Goal: Information Seeking & Learning: Understand process/instructions

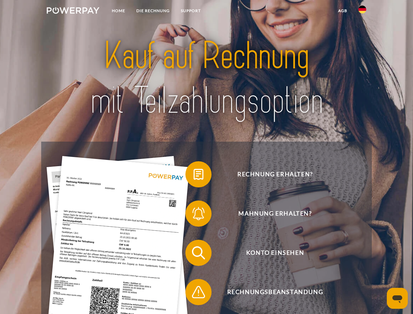
click at [73, 11] on img at bounding box center [73, 10] width 53 height 7
click at [363, 11] on img at bounding box center [363, 10] width 8 height 8
click at [343, 11] on link "agb" at bounding box center [343, 11] width 20 height 12
click at [194, 176] on span at bounding box center [189, 174] width 33 height 33
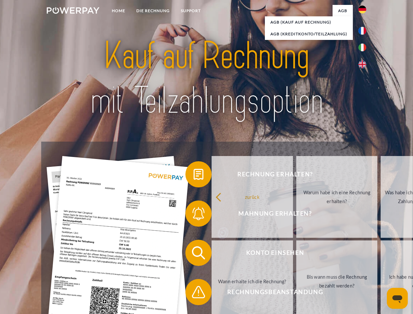
click at [194, 215] on div "Rechnung erhalten? Mahnung erhalten? Konto einsehen" at bounding box center [206, 273] width 331 height 262
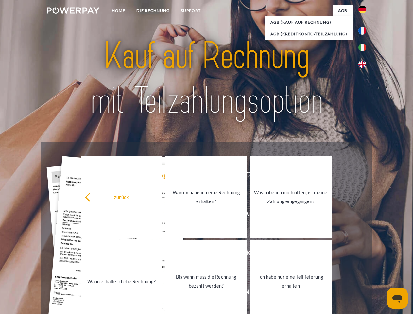
click at [194, 254] on link "Bis wann muss die Rechnung bezahlt werden?" at bounding box center [207, 282] width 82 height 82
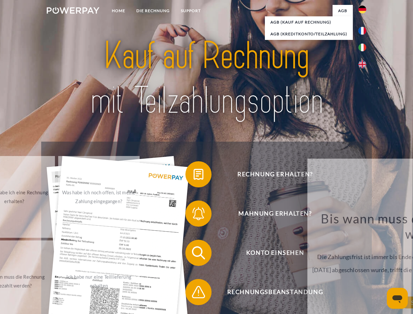
click at [194, 294] on span at bounding box center [189, 292] width 33 height 33
click at [398, 299] on icon "Messaging-Fenster öffnen" at bounding box center [398, 300] width 10 height 8
